Goal: Find specific page/section: Find specific page/section

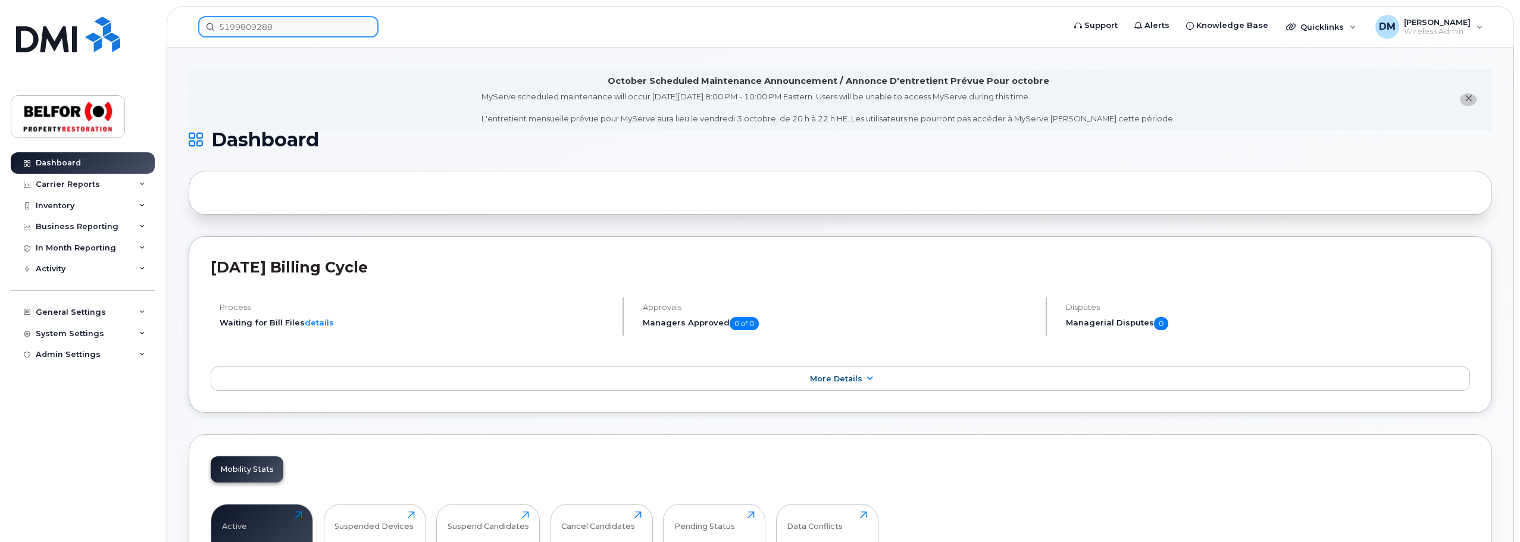
click at [246, 25] on input "5199809288" at bounding box center [288, 26] width 180 height 21
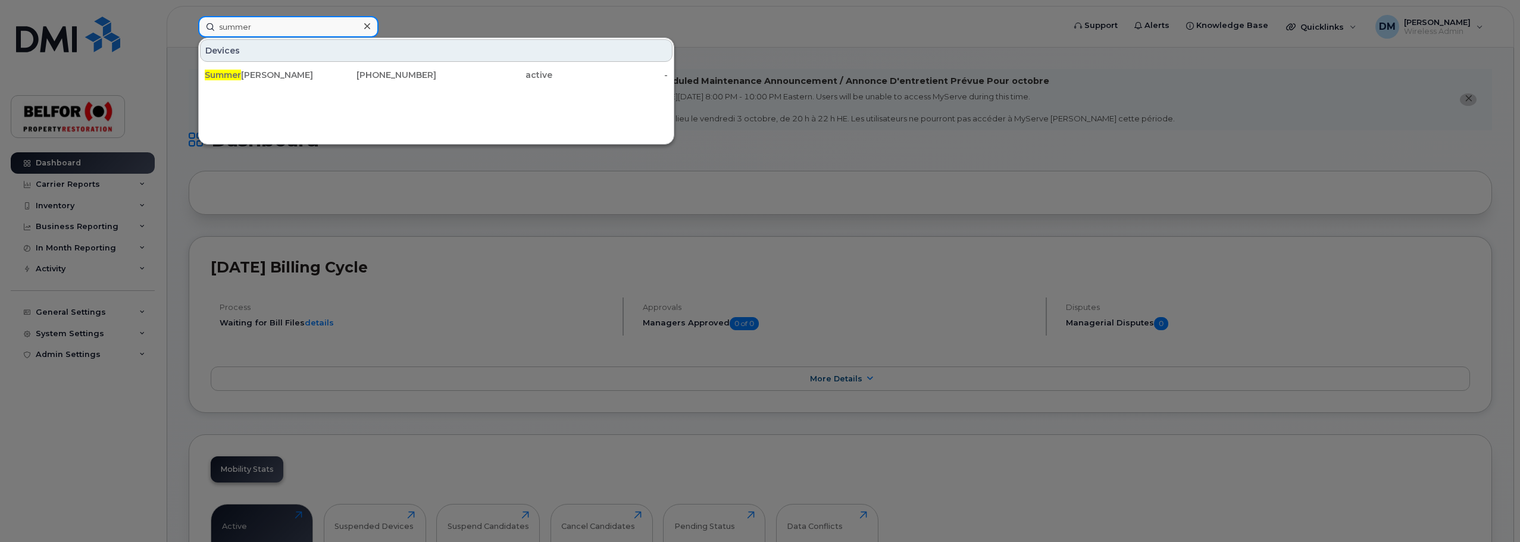
click at [235, 30] on input "summer" at bounding box center [288, 26] width 180 height 21
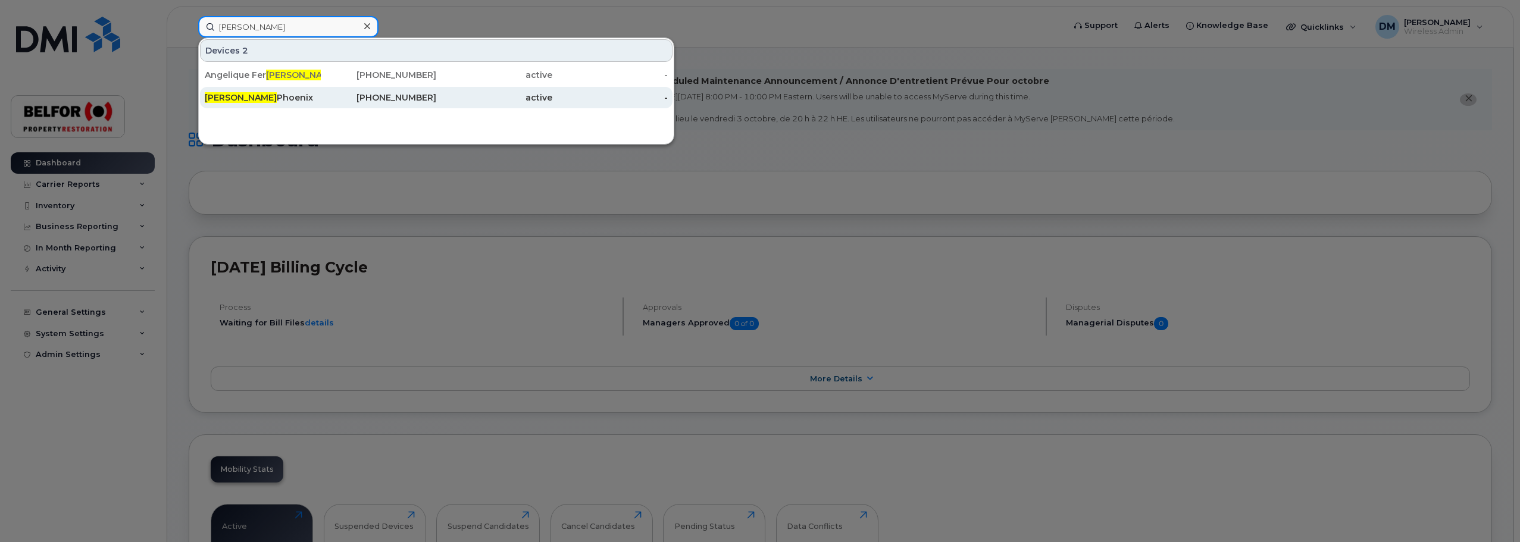
type input "chuck"
click at [248, 95] on div "Chuck Phoenix" at bounding box center [263, 98] width 116 height 12
